Goal: Information Seeking & Learning: Check status

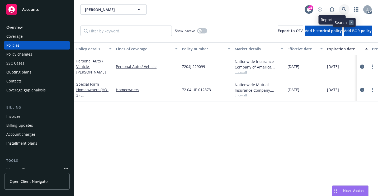
click at [341, 6] on link at bounding box center [344, 9] width 11 height 11
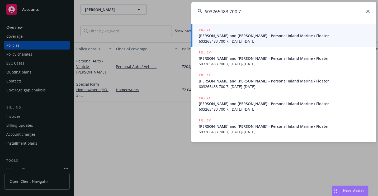
type input "603265483 700 7"
click at [203, 39] on span "603265483 700 7, [DATE]-[DATE]" at bounding box center [284, 42] width 171 height 6
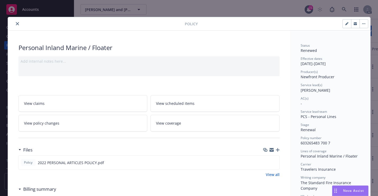
click at [16, 25] on icon "close" at bounding box center [17, 23] width 3 height 3
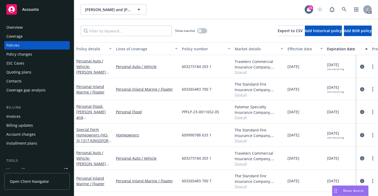
click at [215, 12] on div "[PERSON_NAME] and [PERSON_NAME] [PERSON_NAME] and [PERSON_NAME]" at bounding box center [193, 9] width 224 height 11
click at [26, 25] on div "Overview" at bounding box center [36, 27] width 61 height 8
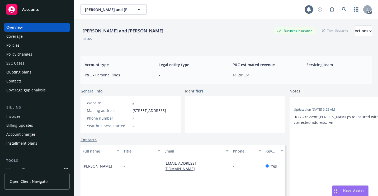
click at [32, 31] on div "Overview" at bounding box center [36, 27] width 61 height 8
click at [308, 76] on span "MT" at bounding box center [311, 74] width 6 height 6
click at [342, 10] on icon at bounding box center [344, 9] width 4 height 4
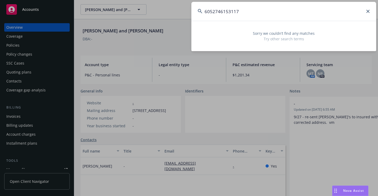
drag, startPoint x: 244, startPoint y: 13, endPoint x: 188, endPoint y: 17, distance: 55.9
click at [188, 18] on div "6052746153117 Sorry we couldn’t find any matches Try other search terms" at bounding box center [189, 98] width 378 height 196
paste input "PCG 0067632063"
click at [215, 10] on input "PCG 0067632063" at bounding box center [283, 11] width 185 height 19
drag, startPoint x: 264, startPoint y: 11, endPoint x: 196, endPoint y: 18, distance: 68.2
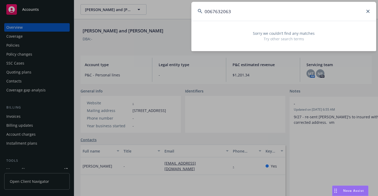
click at [196, 18] on input "0067632063" at bounding box center [283, 11] width 185 height 19
paste input "[PERSON_NAME]"
drag, startPoint x: 284, startPoint y: 12, endPoint x: 162, endPoint y: 29, distance: 122.3
click at [162, 29] on div "[PERSON_NAME] Sorry we couldn’t find any matches Try other search terms" at bounding box center [189, 98] width 378 height 196
paste input "[CREDIT_CARD_NUMBER]"
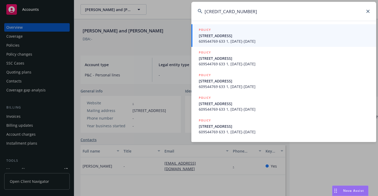
type input "[CREDIT_CARD_NUMBER]"
click at [230, 40] on span "609544769 633 1, [DATE]-[DATE]" at bounding box center [284, 42] width 171 height 6
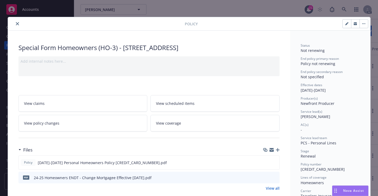
click at [16, 24] on icon "close" at bounding box center [17, 23] width 3 height 3
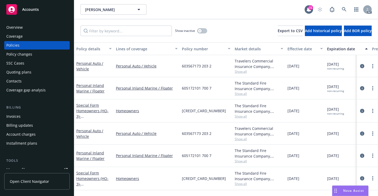
click at [25, 29] on div "Overview" at bounding box center [36, 27] width 61 height 8
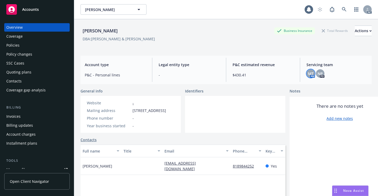
click at [308, 75] on span "MT" at bounding box center [311, 74] width 6 height 6
click at [342, 7] on icon at bounding box center [344, 9] width 5 height 5
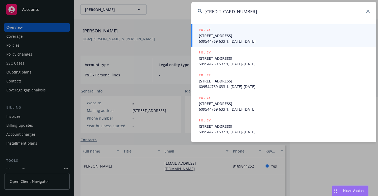
type input "[CREDIT_CARD_NUMBER]"
click at [198, 34] on link "POLICY [STREET_ADDRESS] 609544769 633 1, [DATE]-[DATE]" at bounding box center [283, 35] width 185 height 23
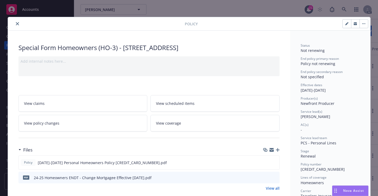
click at [16, 25] on icon "close" at bounding box center [17, 23] width 3 height 3
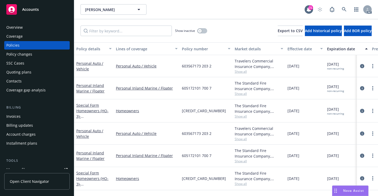
click at [25, 27] on div "Overview" at bounding box center [36, 27] width 61 height 8
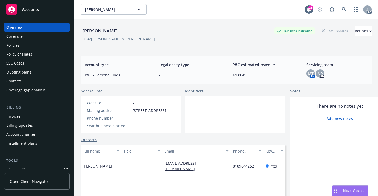
click at [24, 45] on div "Policies" at bounding box center [36, 45] width 61 height 8
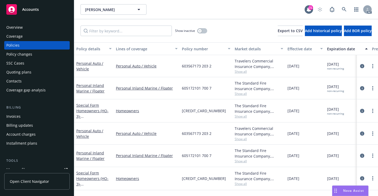
click at [42, 29] on div "Overview" at bounding box center [36, 27] width 61 height 8
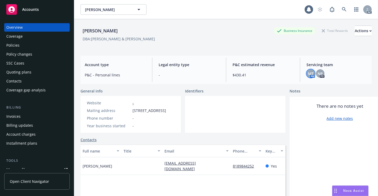
click at [308, 76] on span "MT" at bounding box center [311, 74] width 6 height 6
click at [342, 9] on icon at bounding box center [344, 9] width 4 height 4
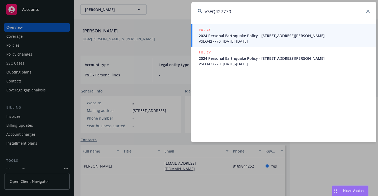
type input "VSEQ427770"
click at [236, 35] on span "2024 Personal Earthquake Policy - [STREET_ADDRESS][PERSON_NAME]" at bounding box center [284, 36] width 171 height 6
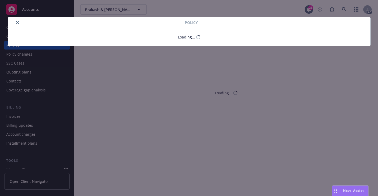
click at [16, 23] on icon "close" at bounding box center [17, 22] width 3 height 3
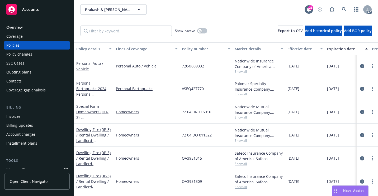
click at [17, 25] on div "Overview" at bounding box center [14, 27] width 16 height 8
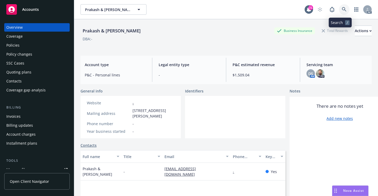
click at [344, 8] on link at bounding box center [344, 9] width 11 height 11
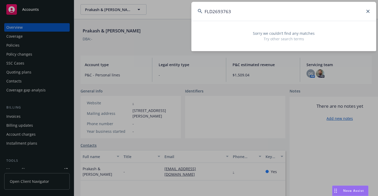
drag, startPoint x: 280, startPoint y: 16, endPoint x: 180, endPoint y: 19, distance: 99.9
click at [179, 19] on div "FLD2693763 Sorry we couldn’t find any matches Try other search terms" at bounding box center [189, 98] width 378 height 196
paste input "7204J 177495"
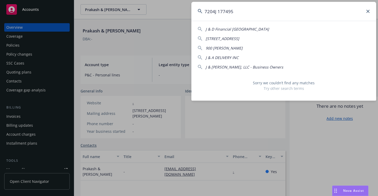
drag, startPoint x: 292, startPoint y: 8, endPoint x: 185, endPoint y: 27, distance: 108.7
click at [185, 28] on div "7204J 177495 J & D Financial [GEOGRAPHIC_DATA] [STREET_ADDRESS] [PERSON_NAME] J…" at bounding box center [189, 98] width 378 height 196
paste input "1600226852"
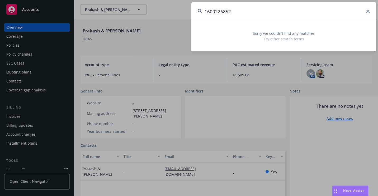
drag, startPoint x: 317, startPoint y: 16, endPoint x: 200, endPoint y: 26, distance: 117.2
click at [200, 26] on div "1600226852 Sorry we couldn’t find any matches Try other search terms" at bounding box center [283, 26] width 185 height 49
paste input "[PERSON_NAME]"
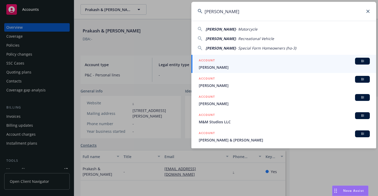
type input "[PERSON_NAME]"
click at [203, 62] on h5 "ACCOUNT" at bounding box center [207, 61] width 16 height 6
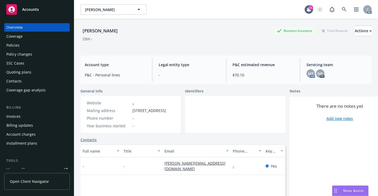
click at [27, 48] on div "Policies" at bounding box center [36, 45] width 61 height 8
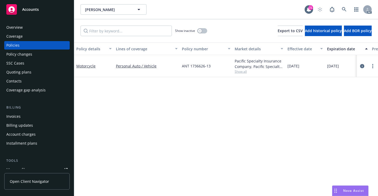
click at [27, 62] on div "SSC Cases" at bounding box center [36, 63] width 61 height 8
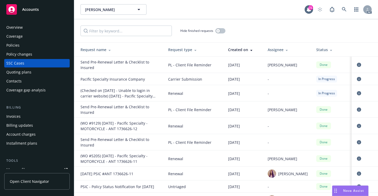
click at [235, 10] on div "[PERSON_NAME] [PERSON_NAME]" at bounding box center [193, 9] width 224 height 11
click at [26, 29] on div "Overview" at bounding box center [36, 27] width 61 height 8
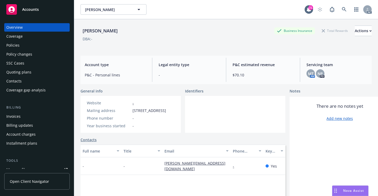
click at [18, 45] on div "Policies" at bounding box center [12, 45] width 13 height 8
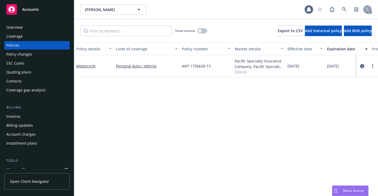
click at [30, 25] on div "Overview" at bounding box center [36, 27] width 61 height 8
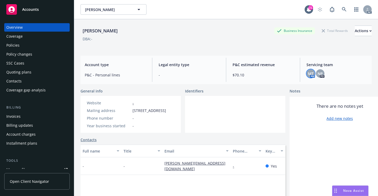
click at [309, 77] on div "MT" at bounding box center [311, 73] width 8 height 8
click at [22, 49] on div "Policies" at bounding box center [36, 45] width 61 height 8
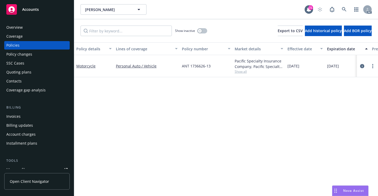
click at [237, 74] on span "Show all" at bounding box center [259, 71] width 49 height 4
click at [345, 10] on icon at bounding box center [344, 9] width 4 height 4
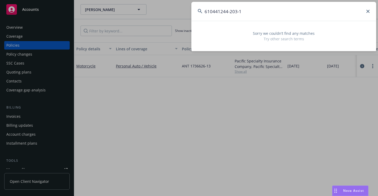
drag, startPoint x: 264, startPoint y: 11, endPoint x: 196, endPoint y: 21, distance: 68.1
click at [196, 21] on div "610441244-203-1 Sorry we couldn’t find any matches Try other search terms" at bounding box center [283, 26] width 185 height 49
paste input "7204J 132238"
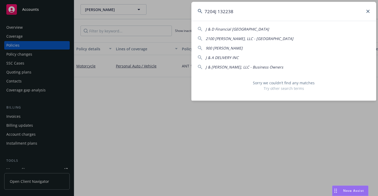
drag, startPoint x: 239, startPoint y: 7, endPoint x: 176, endPoint y: 25, distance: 65.7
click at [175, 25] on div "7204J 132238 J & D Financial West Coast 2100 [PERSON_NAME], LLC - Vacant Buildi…" at bounding box center [189, 98] width 378 height 196
paste input "CAF-D50347"
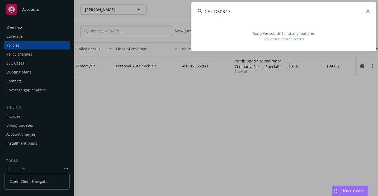
click at [215, 13] on input "CAF-D50347" at bounding box center [283, 11] width 185 height 19
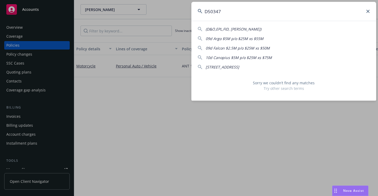
drag, startPoint x: 257, startPoint y: 12, endPoint x: 183, endPoint y: 17, distance: 74.1
click at [182, 18] on div "D50347 (D&O,EPL,FID, [PERSON_NAME]) 09d [PERSON_NAME] $5M p/o $25M xs $55M 09d …" at bounding box center [189, 98] width 378 height 196
paste input "IPFS 1 BAY DRIVE INVESTORS LLC"
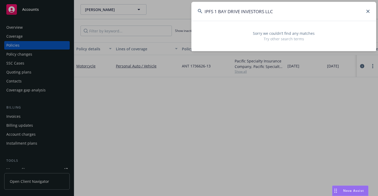
type input "IPFS 1 BAY DRIVE INVESTORS LLC"
